Goal: Find specific page/section: Find specific page/section

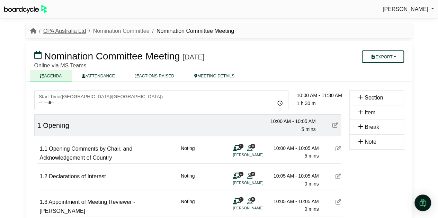
click at [69, 30] on link "CPA Australia Ltd" at bounding box center [64, 31] width 43 height 6
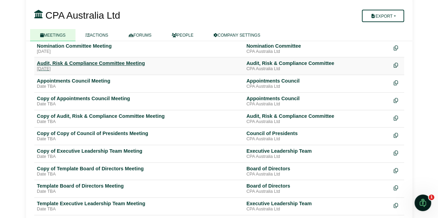
click at [109, 60] on div "Audit, Risk & Compliance Committee Meeting" at bounding box center [139, 63] width 204 height 6
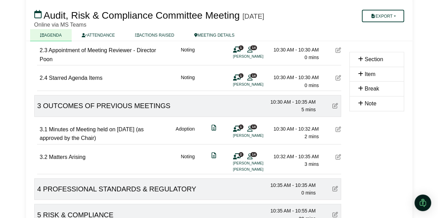
scroll to position [242, 0]
